Goal: Information Seeking & Learning: Learn about a topic

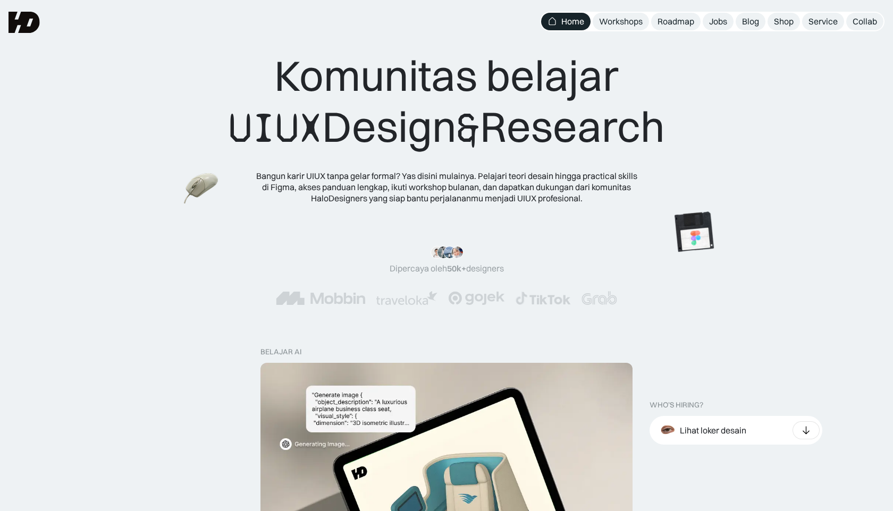
scroll to position [50, 0]
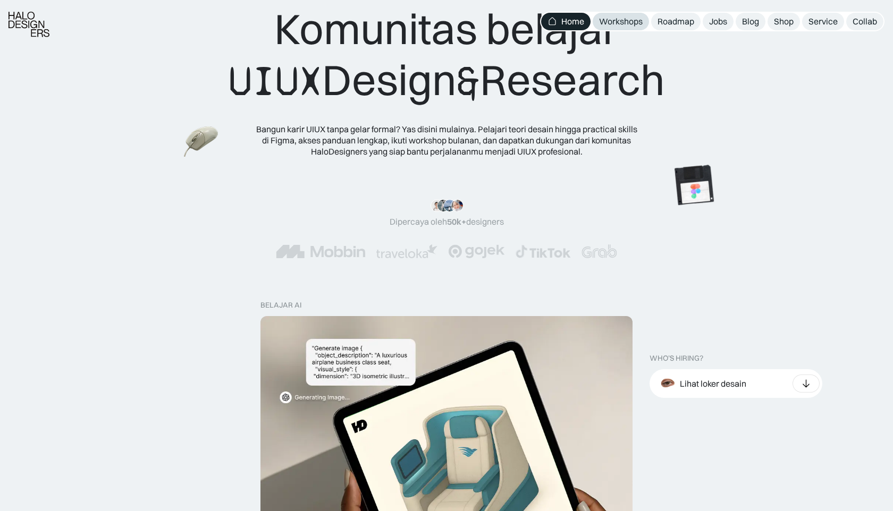
click at [634, 25] on div "Workshops" at bounding box center [621, 21] width 44 height 11
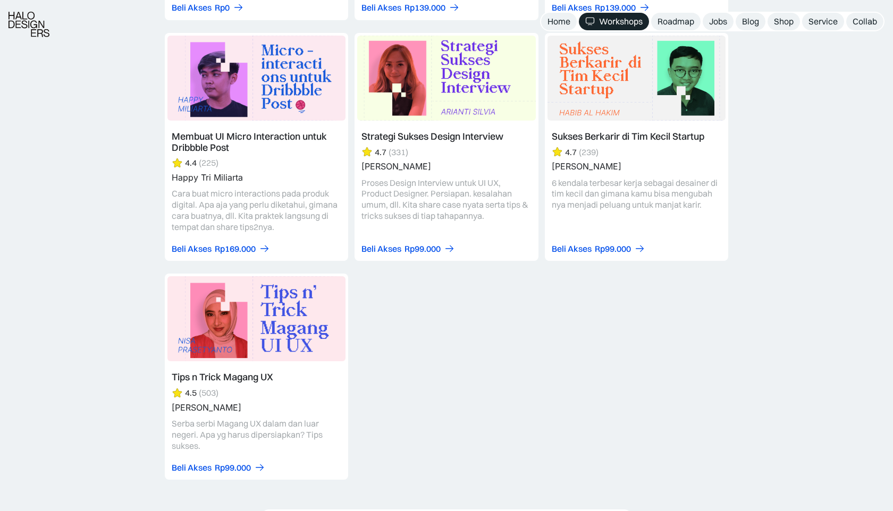
scroll to position [4382, 0]
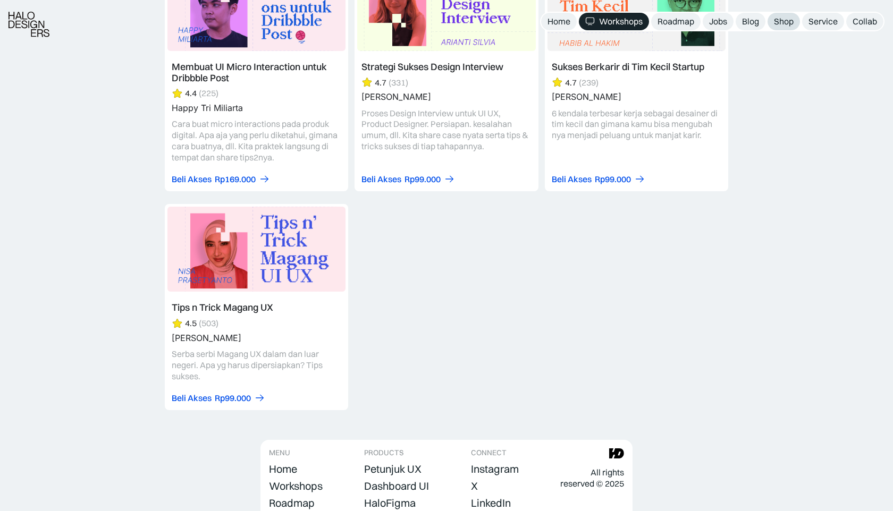
click at [787, 24] on div "Shop" at bounding box center [784, 21] width 20 height 11
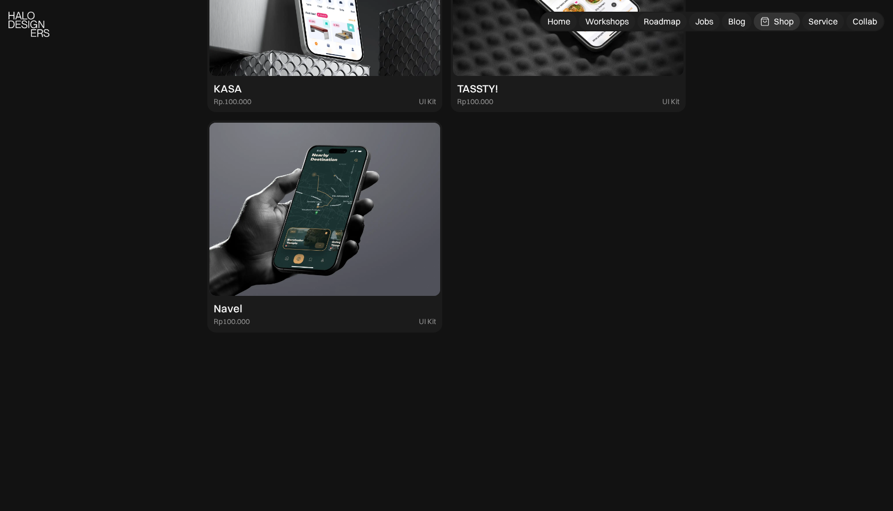
scroll to position [3298, 0]
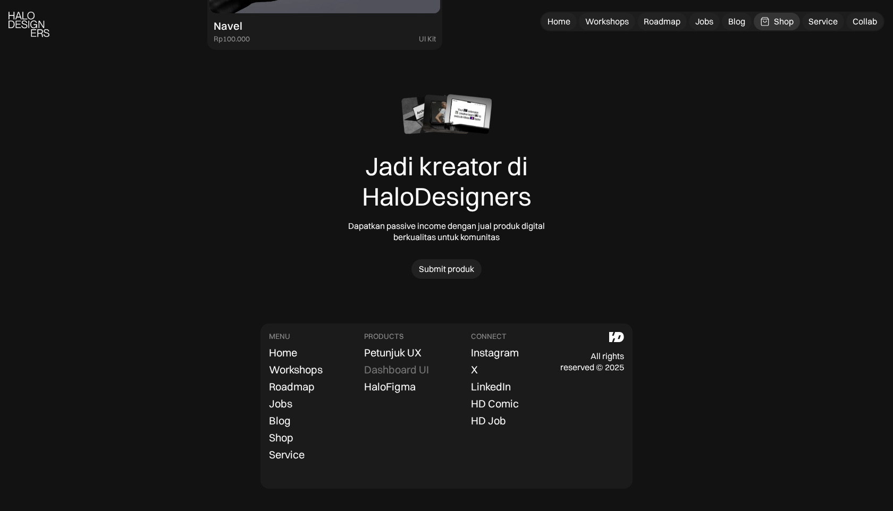
click at [371, 367] on div "Dashboard UI" at bounding box center [396, 369] width 65 height 13
